Goal: Task Accomplishment & Management: Manage account settings

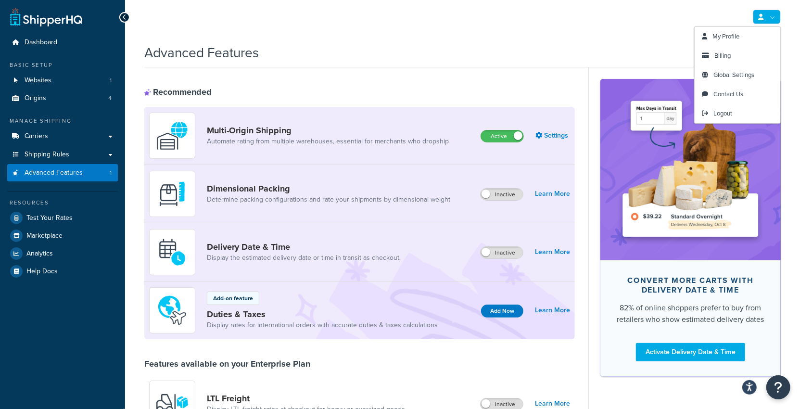
click at [768, 19] on link at bounding box center [767, 17] width 28 height 14
click at [735, 54] on link "Billing" at bounding box center [738, 55] width 86 height 19
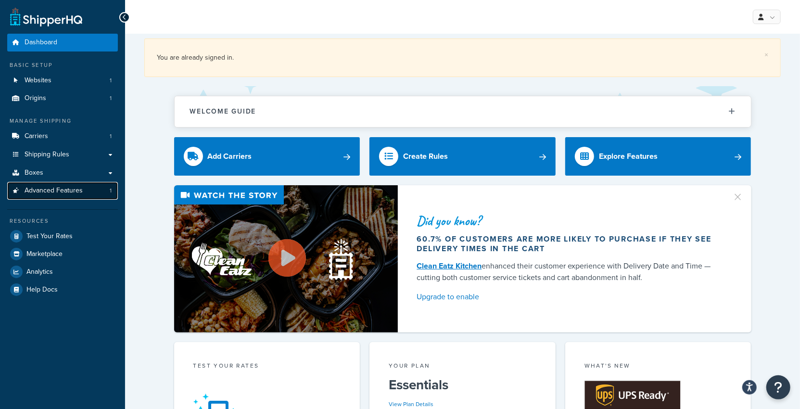
click at [78, 194] on span "Advanced Features" at bounding box center [54, 191] width 58 height 8
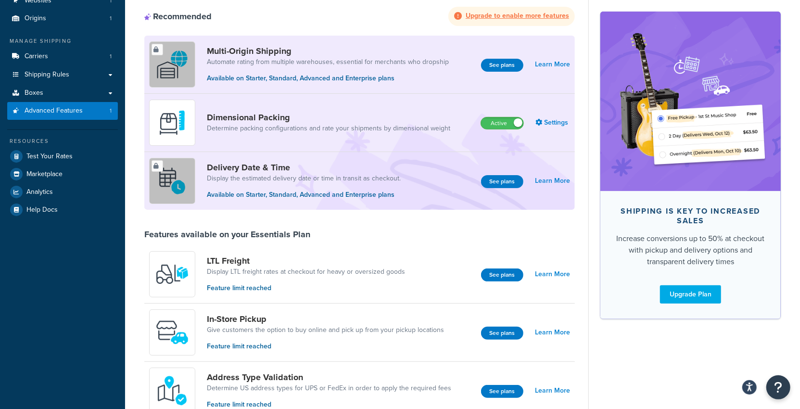
scroll to position [73, 0]
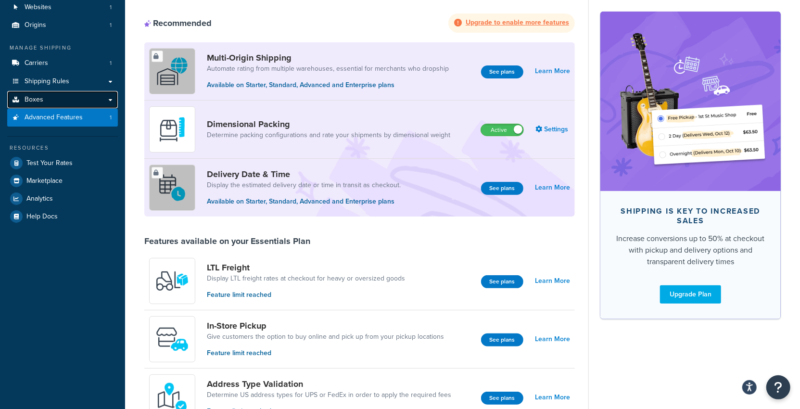
click at [75, 103] on link "Boxes" at bounding box center [62, 100] width 111 height 18
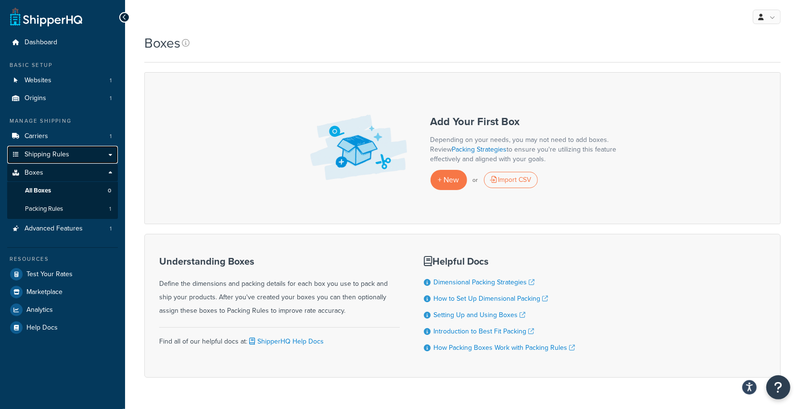
click at [73, 148] on link "Shipping Rules" at bounding box center [62, 155] width 111 height 18
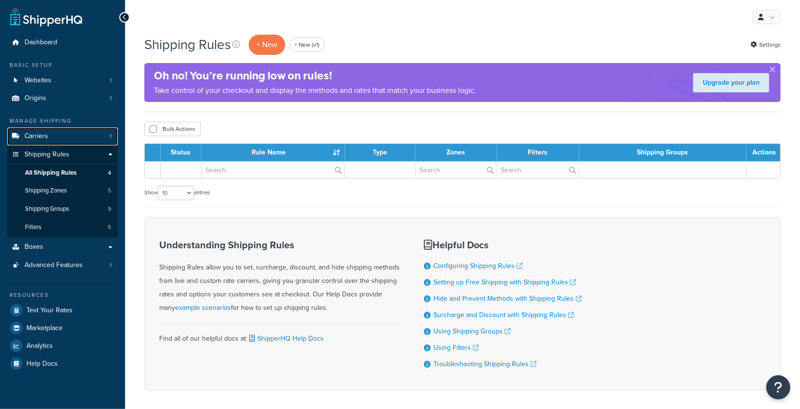
click at [78, 137] on link "Carriers 1" at bounding box center [62, 136] width 111 height 18
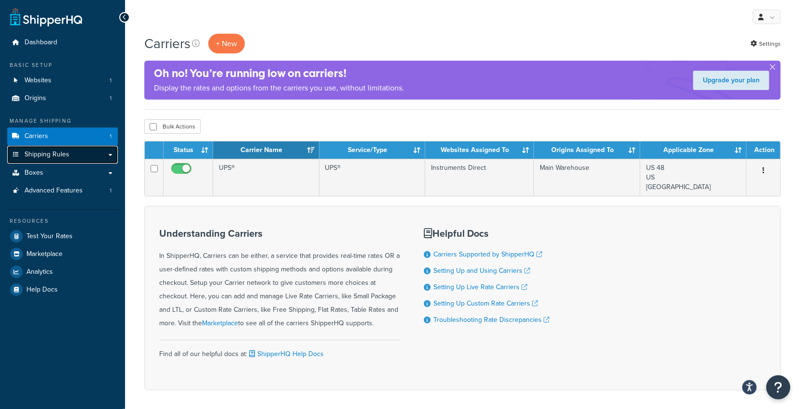
click at [75, 152] on link "Shipping Rules" at bounding box center [62, 155] width 111 height 18
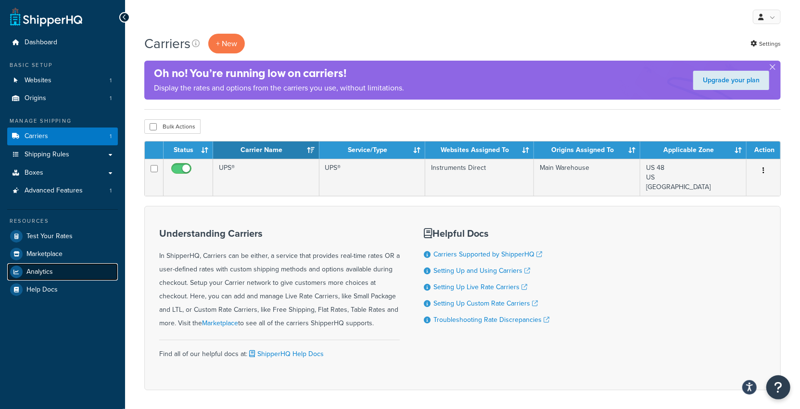
click at [59, 271] on link "Analytics" at bounding box center [62, 271] width 111 height 17
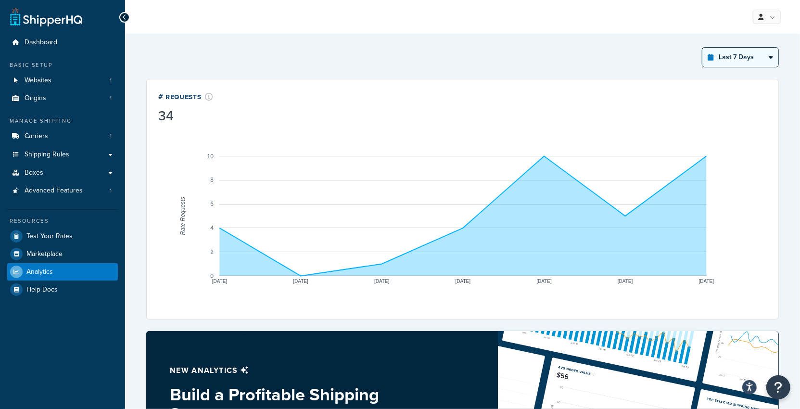
click at [733, 56] on select "Last 24 Hours Last 7 Days Last 30 Days Last 3 Months Last 6 Months Last 12 Mont…" at bounding box center [740, 57] width 76 height 19
select select "last_year"
click at [703, 48] on select "Last 24 Hours Last 7 Days Last 30 Days Last 3 Months Last 6 Months Last 12 Mont…" at bounding box center [740, 57] width 76 height 19
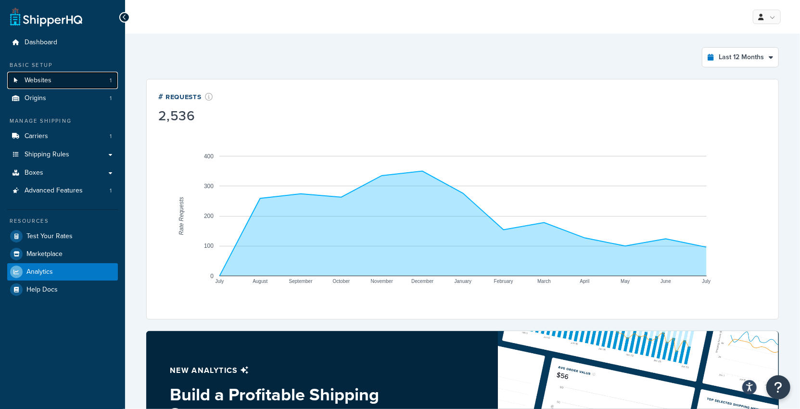
click at [43, 79] on span "Websites" at bounding box center [38, 80] width 27 height 8
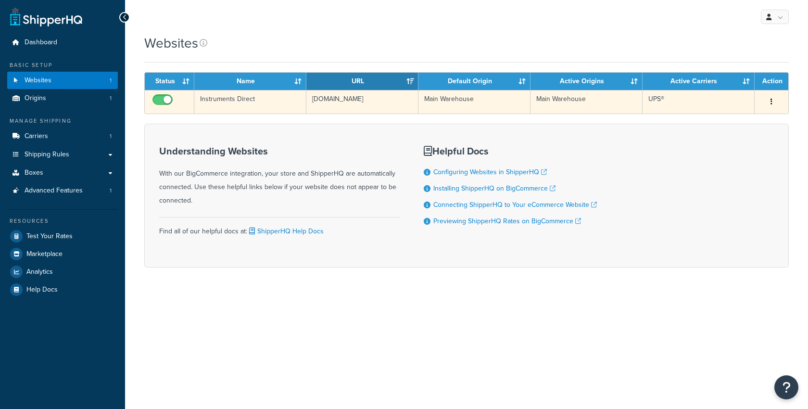
click at [340, 100] on td "[DOMAIN_NAME]" at bounding box center [362, 102] width 112 height 24
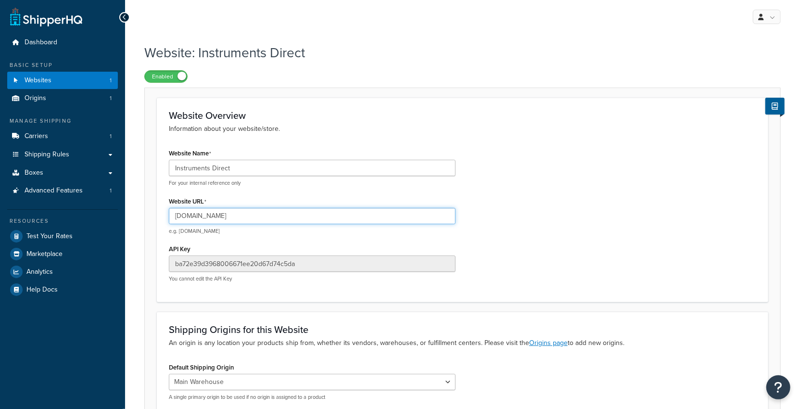
click at [237, 220] on input "www.instrumentsdirect.com" at bounding box center [312, 216] width 287 height 16
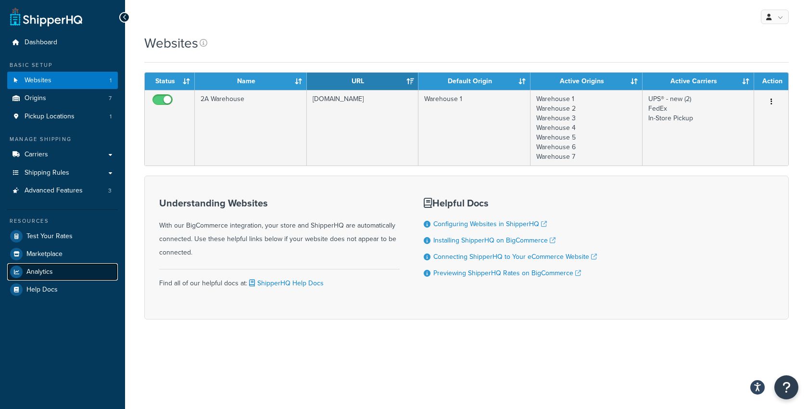
click at [54, 276] on link "Analytics" at bounding box center [62, 271] width 111 height 17
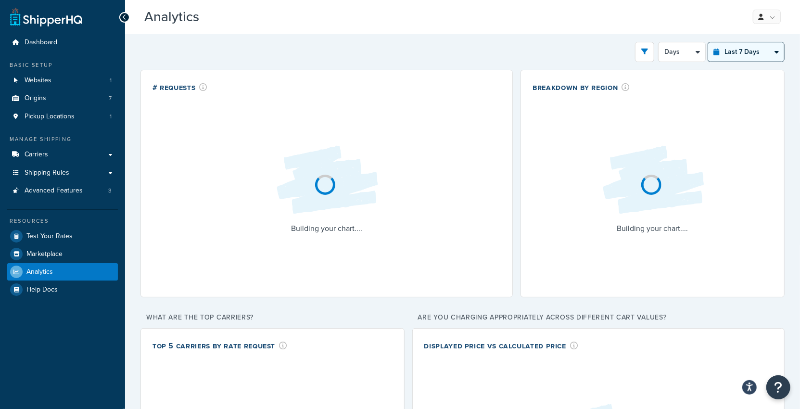
click at [729, 54] on select "Last 24 Hours Last 7 Days Last 30 Days Last 3 Months Last 6 Months Last 12 Mont…" at bounding box center [746, 51] width 76 height 19
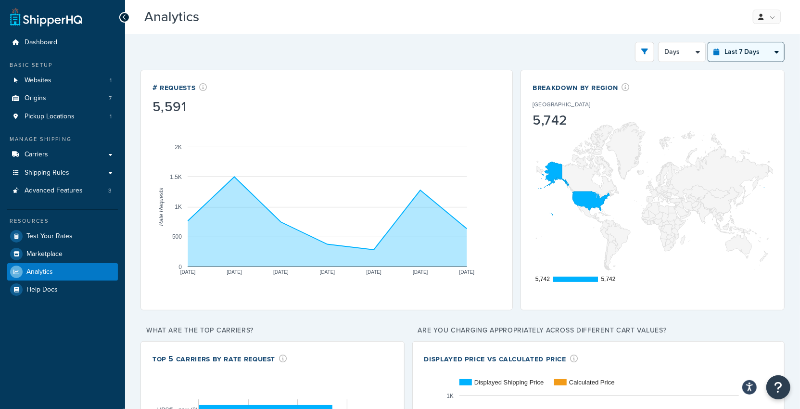
select select "last_3_months"
click at [709, 42] on select "Last 24 Hours Last 7 Days Last 30 Days Last 3 Months Last 6 Months Last 12 Mont…" at bounding box center [746, 51] width 76 height 19
select select "1w"
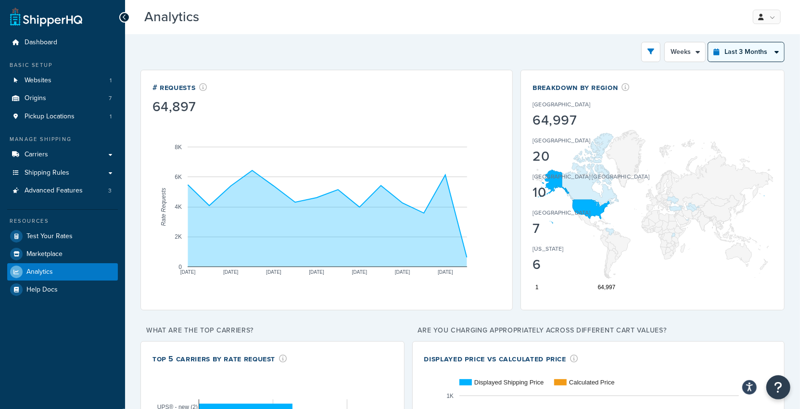
click at [752, 55] on select "Last 24 Hours Last 7 Days Last 30 Days Last 3 Months Last 6 Months Last 12 Mont…" at bounding box center [746, 51] width 76 height 19
select select "last_year"
click at [709, 42] on select "Last 24 Hours Last 7 Days Last 30 Days Last 3 Months Last 6 Months Last 12 Mont…" at bounding box center [746, 51] width 76 height 19
select select "1M"
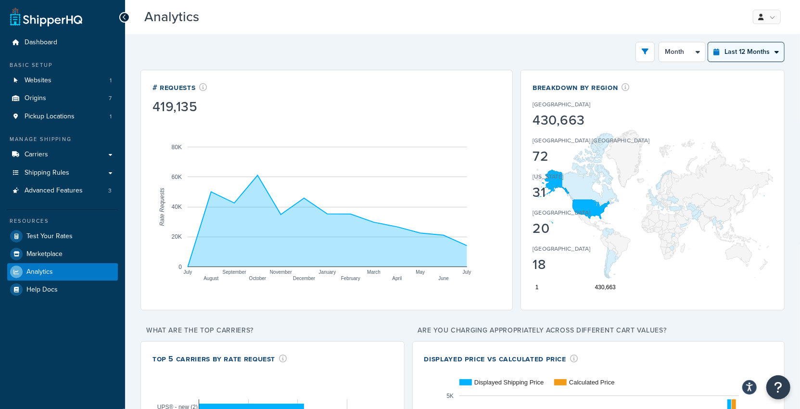
click at [742, 55] on select "Last 24 Hours Last 7 Days Last 30 Days Last 3 Months Last 6 Months Last 12 Mont…" at bounding box center [746, 51] width 76 height 19
select select "last_3_months"
click at [709, 42] on select "Last 24 Hours Last 7 Days Last 30 Days Last 3 Months Last 6 Months Last 12 Mont…" at bounding box center [746, 51] width 76 height 19
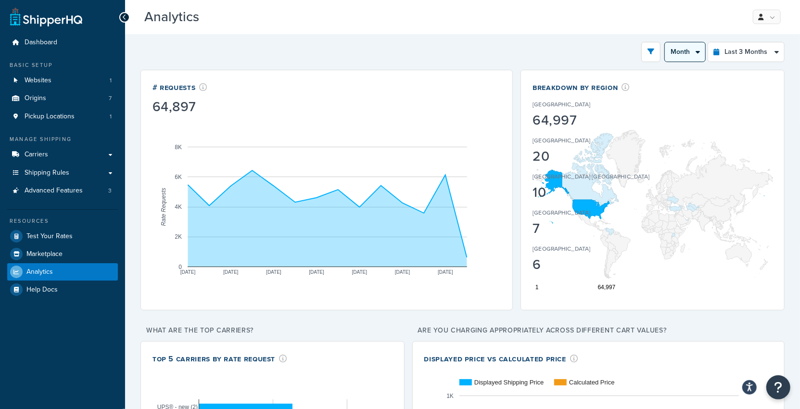
click at [693, 45] on select "Month Weeks" at bounding box center [685, 51] width 40 height 19
click at [667, 42] on select "Month Weeks" at bounding box center [685, 51] width 40 height 19
click at [689, 52] on select "Month Weeks" at bounding box center [685, 51] width 40 height 19
select select "1M"
click at [667, 42] on select "Month Weeks" at bounding box center [685, 51] width 40 height 19
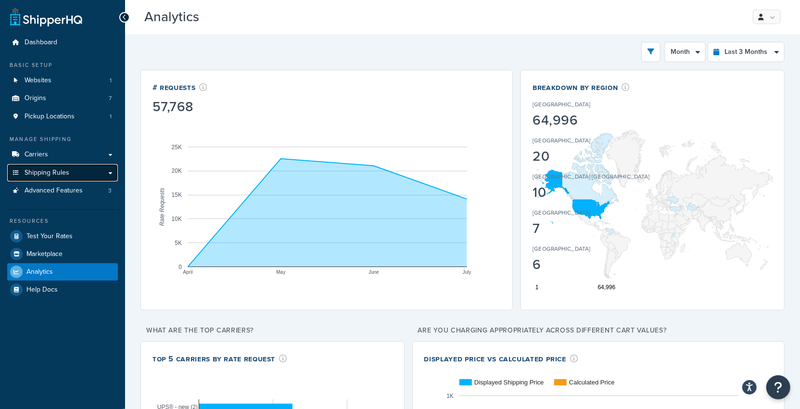
click at [64, 178] on link "Shipping Rules" at bounding box center [62, 173] width 111 height 18
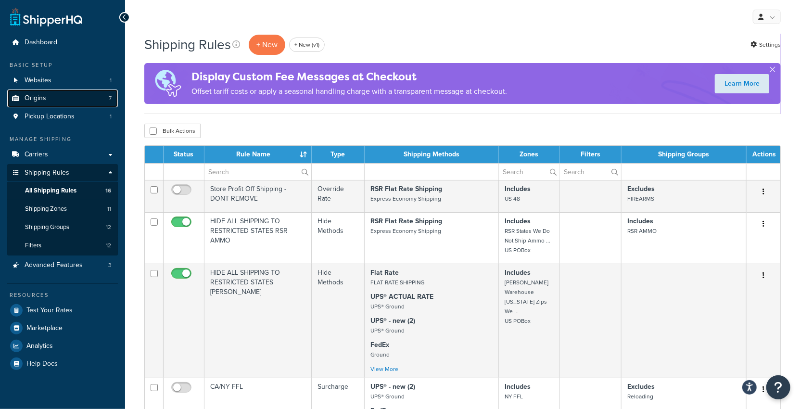
click at [77, 104] on link "Origins 7" at bounding box center [62, 98] width 111 height 18
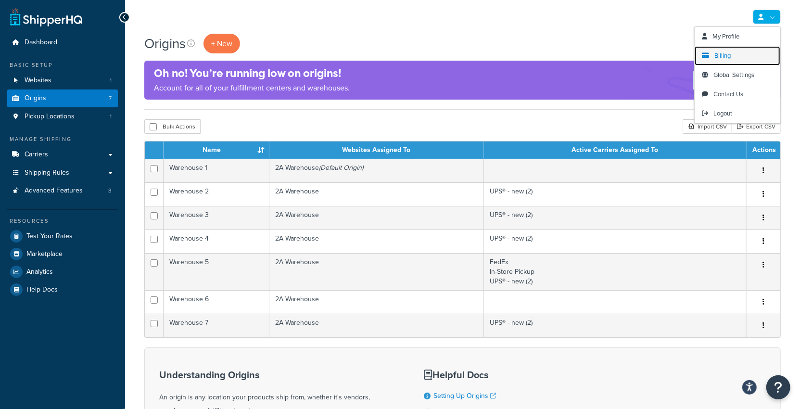
click at [721, 52] on span "Billing" at bounding box center [722, 55] width 16 height 9
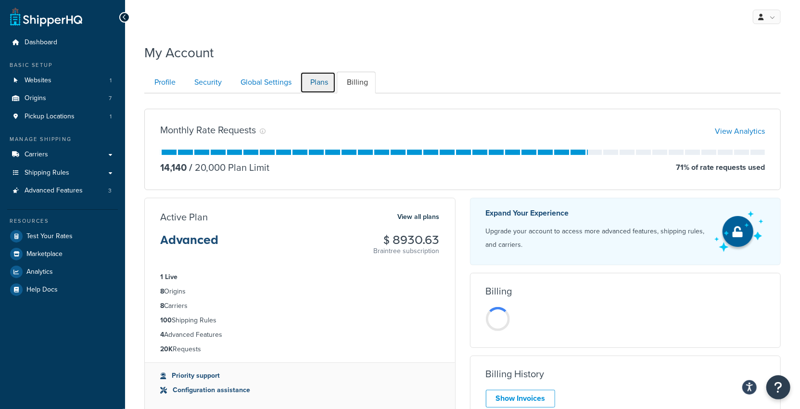
click at [316, 85] on link "Plans" at bounding box center [318, 83] width 36 height 22
